Goal: Task Accomplishment & Management: Complete application form

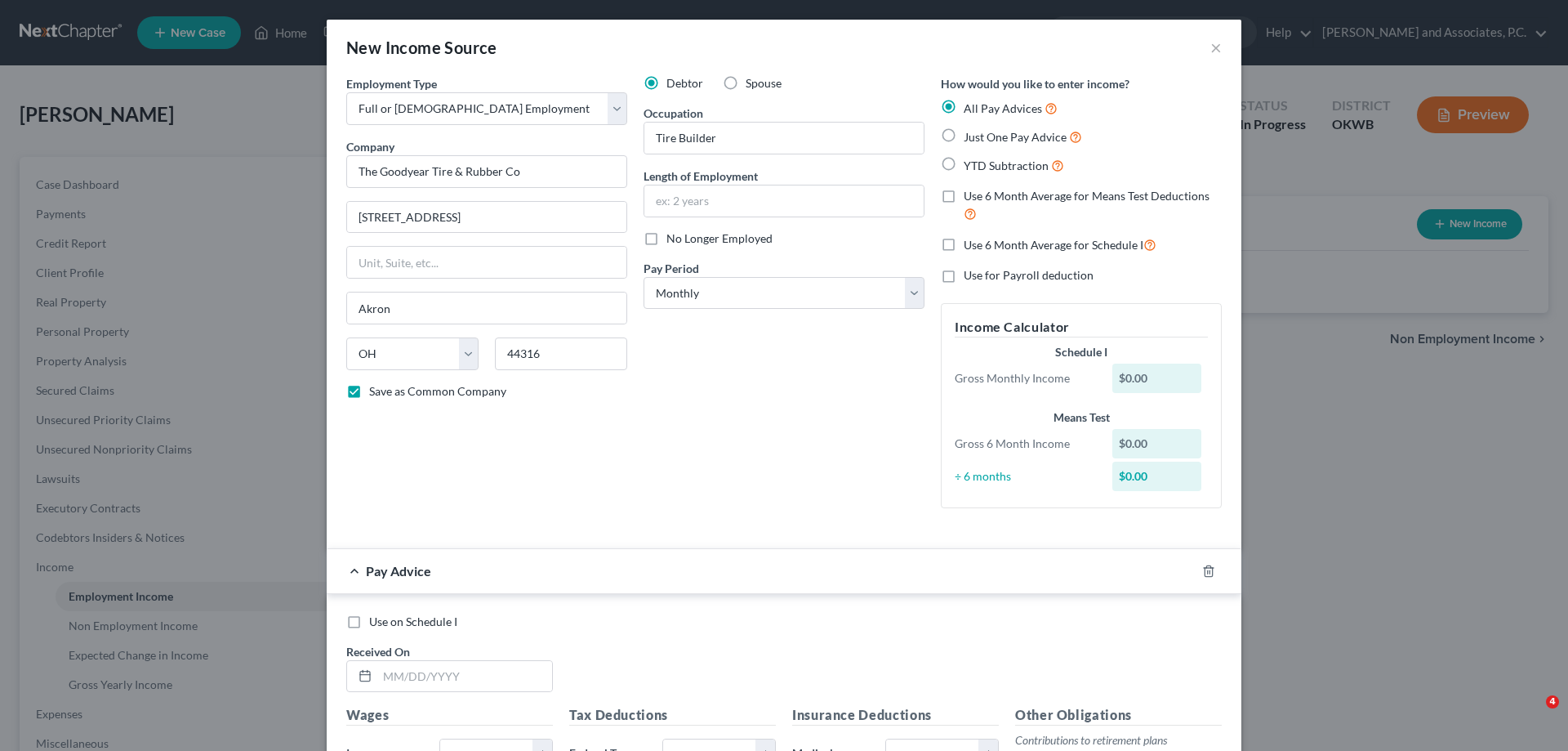
select select "0"
select select "36"
select select "0"
click at [1211, 46] on button "×" at bounding box center [1216, 47] width 12 height 20
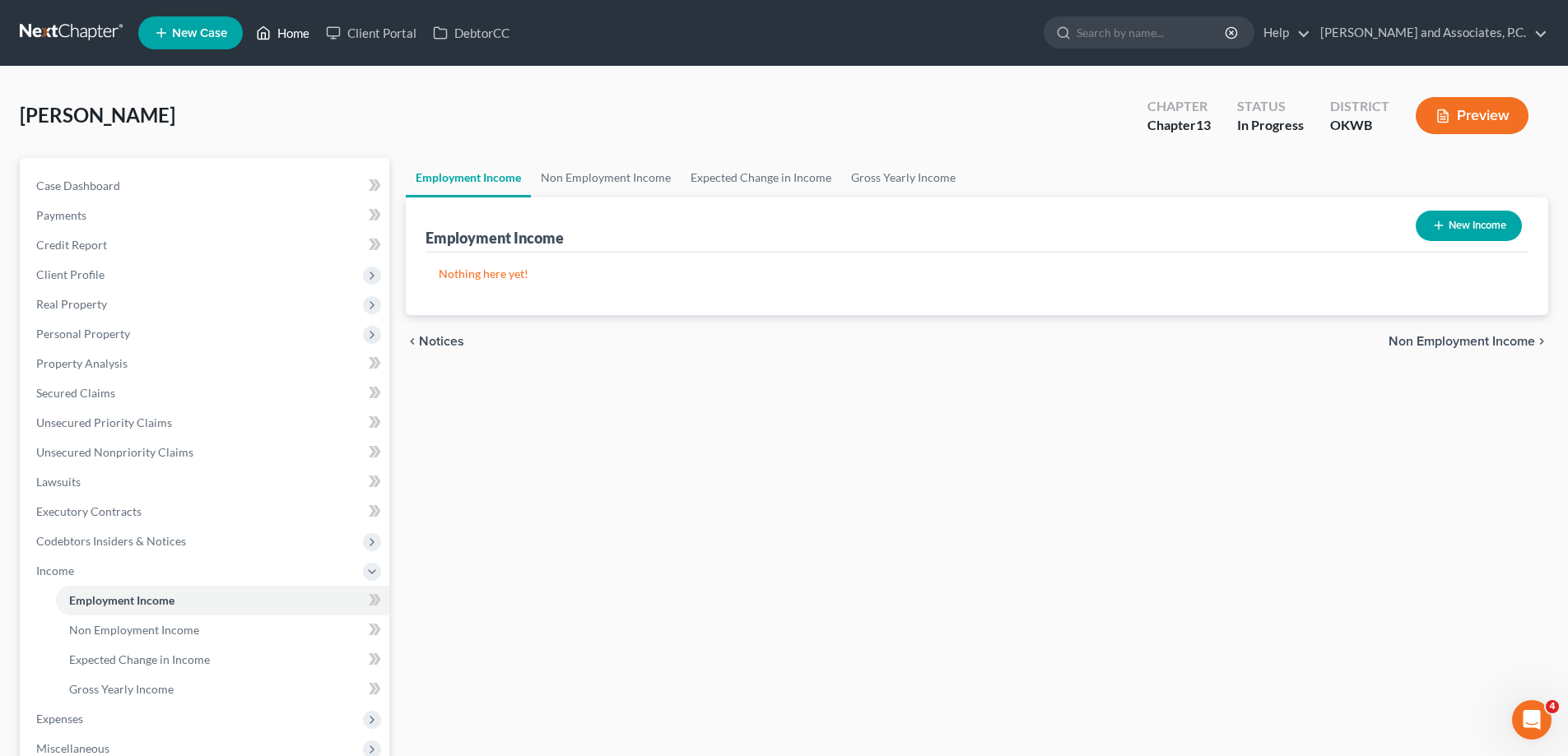
click at [304, 33] on link "Home" at bounding box center [283, 32] width 70 height 30
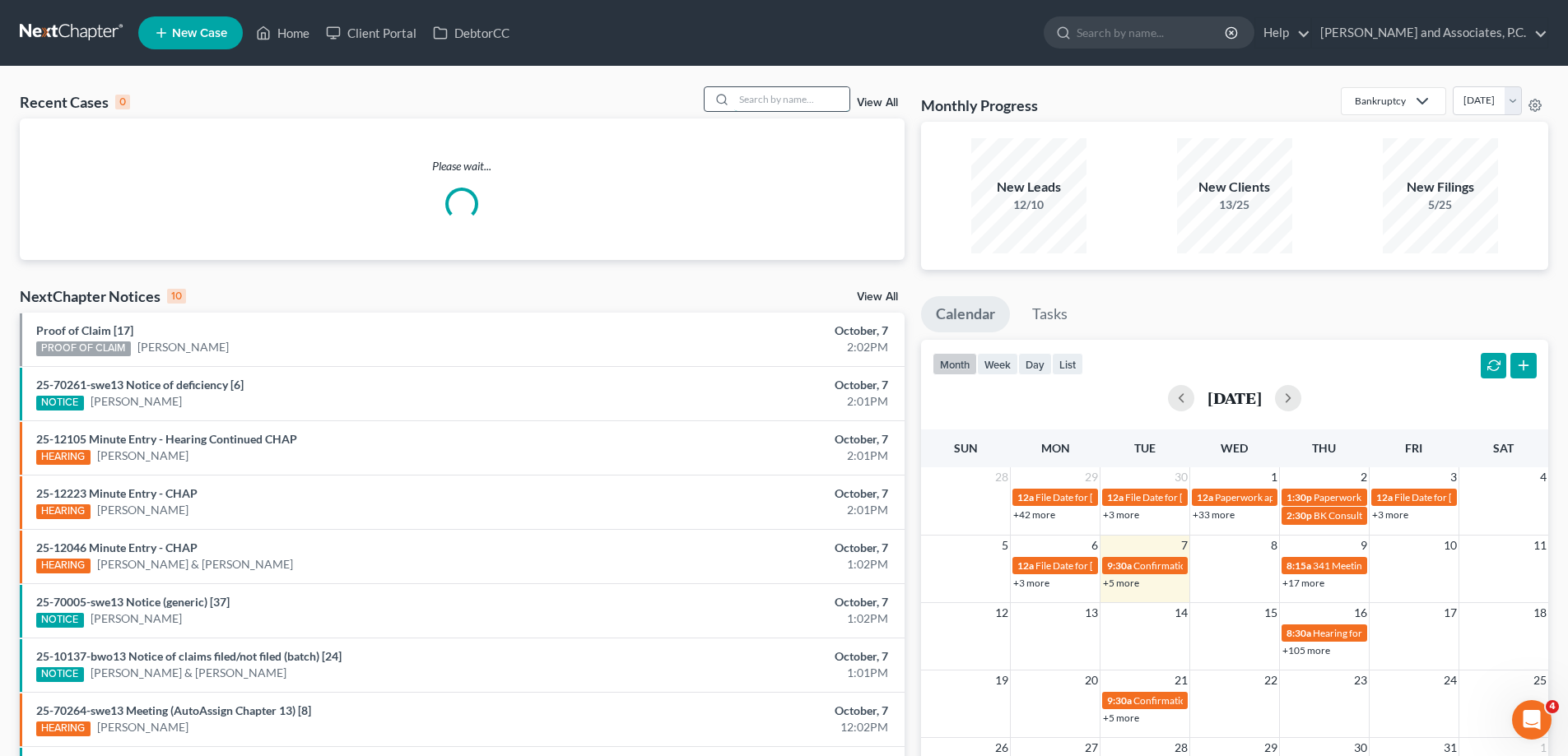
click at [784, 100] on input "search" at bounding box center [791, 99] width 115 height 24
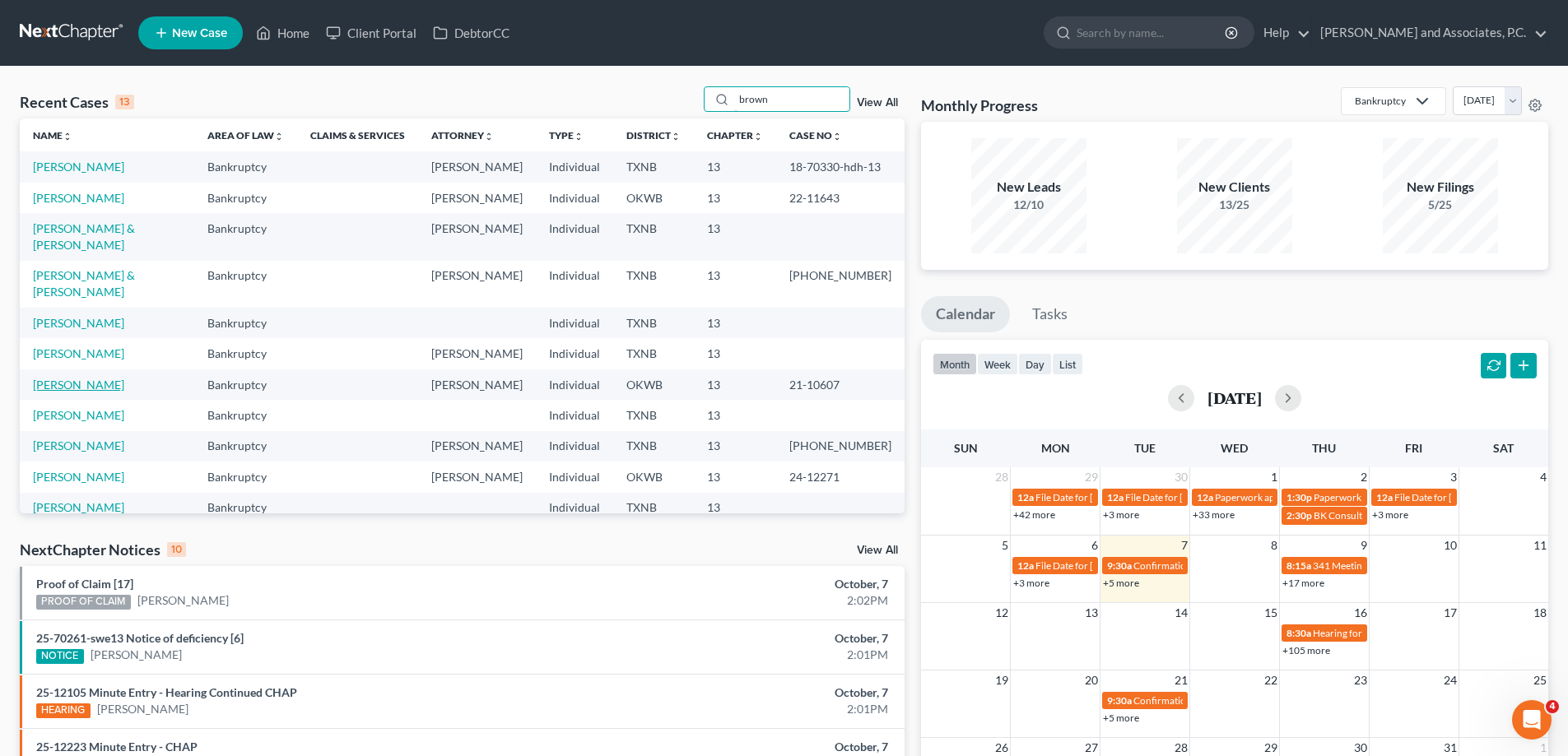
type input "brown"
click at [76, 378] on link "[PERSON_NAME]" at bounding box center [79, 385] width 92 height 14
select select "5"
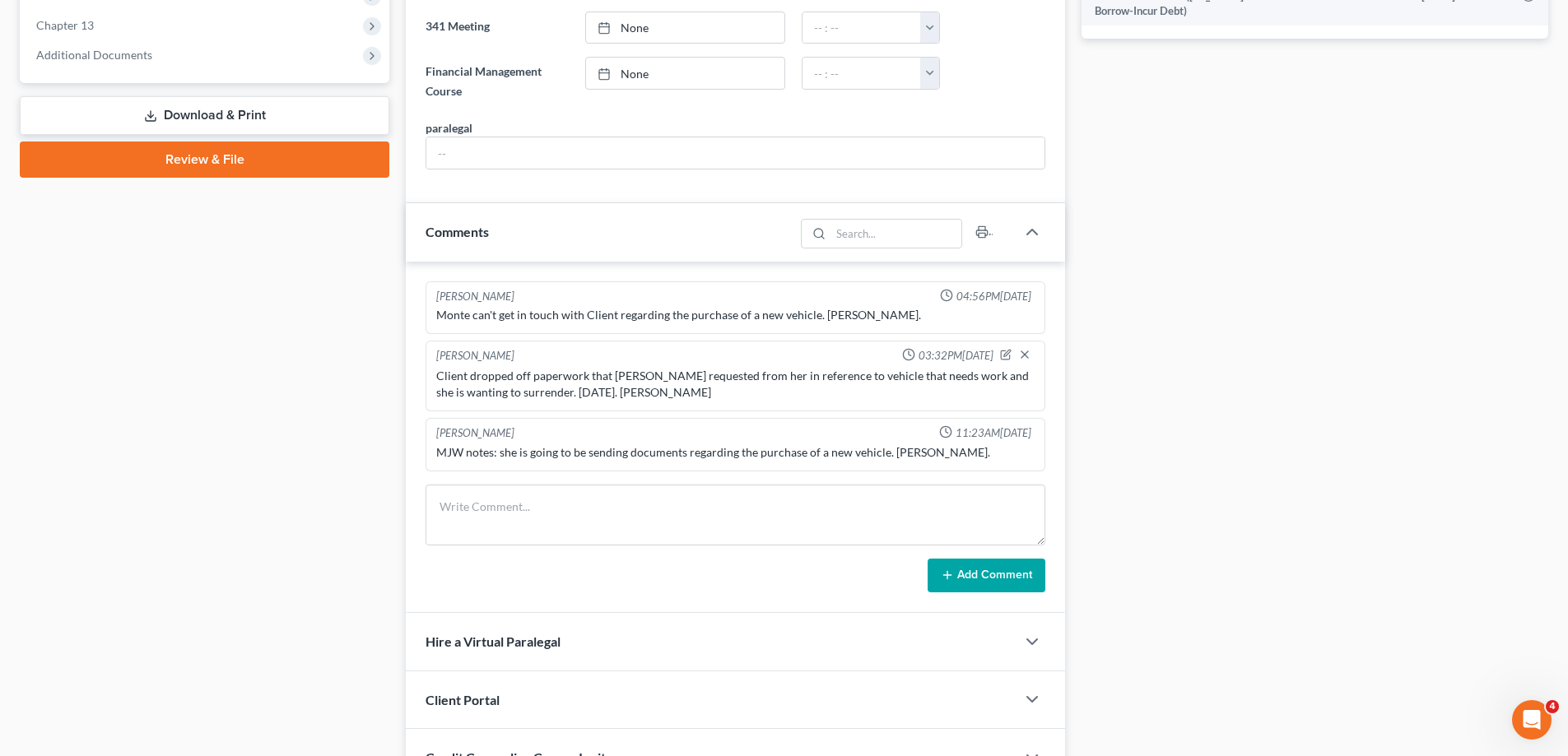
scroll to position [741, 0]
